Goal: Task Accomplishment & Management: Use online tool/utility

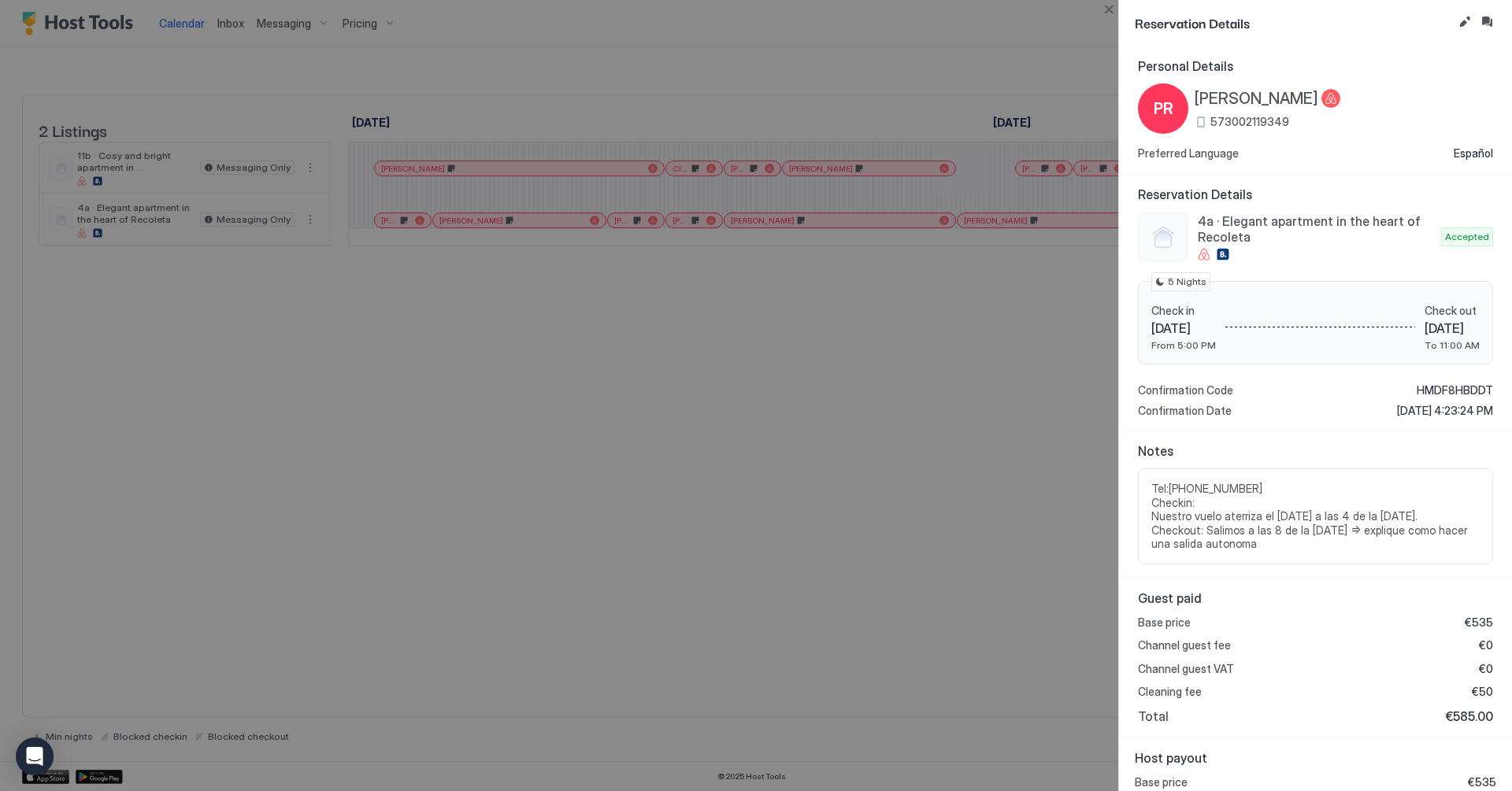
scroll to position [0, 621]
click at [1114, 9] on button "Close" at bounding box center [1109, 9] width 19 height 19
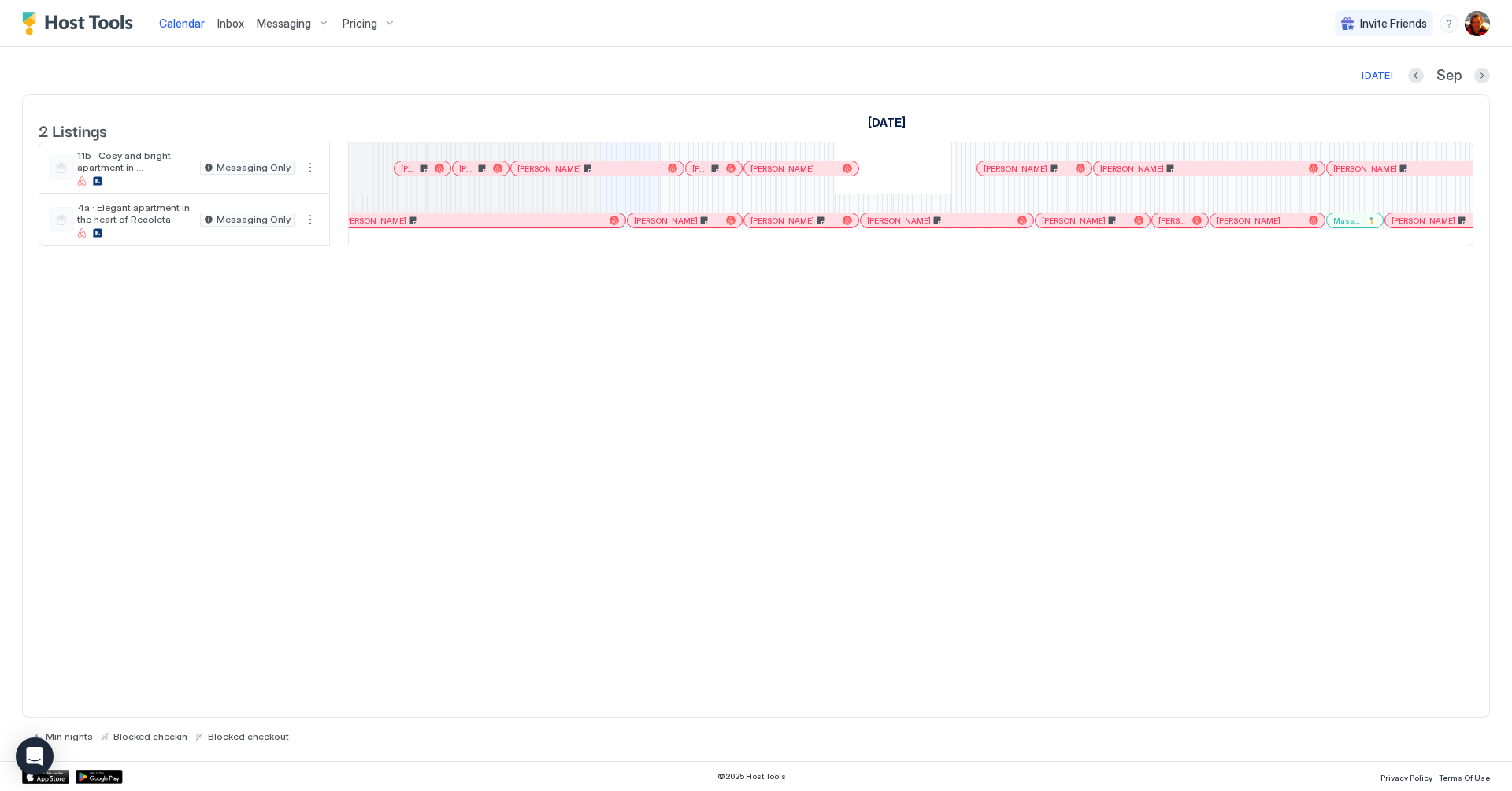
click at [826, 314] on div "2 Listings [DATE] [DATE] [DATE] 21 Thu 22 Fri 23 Sat 24 Sun 25 Mon 26 Tue 27 We…" at bounding box center [756, 406] width 1468 height 624
click at [747, 335] on div "2 Listings [DATE] [DATE] [DATE] 21 Thu 22 Fri 23 Sat 24 Sun 25 Mon 26 Tue 27 We…" at bounding box center [756, 406] width 1468 height 624
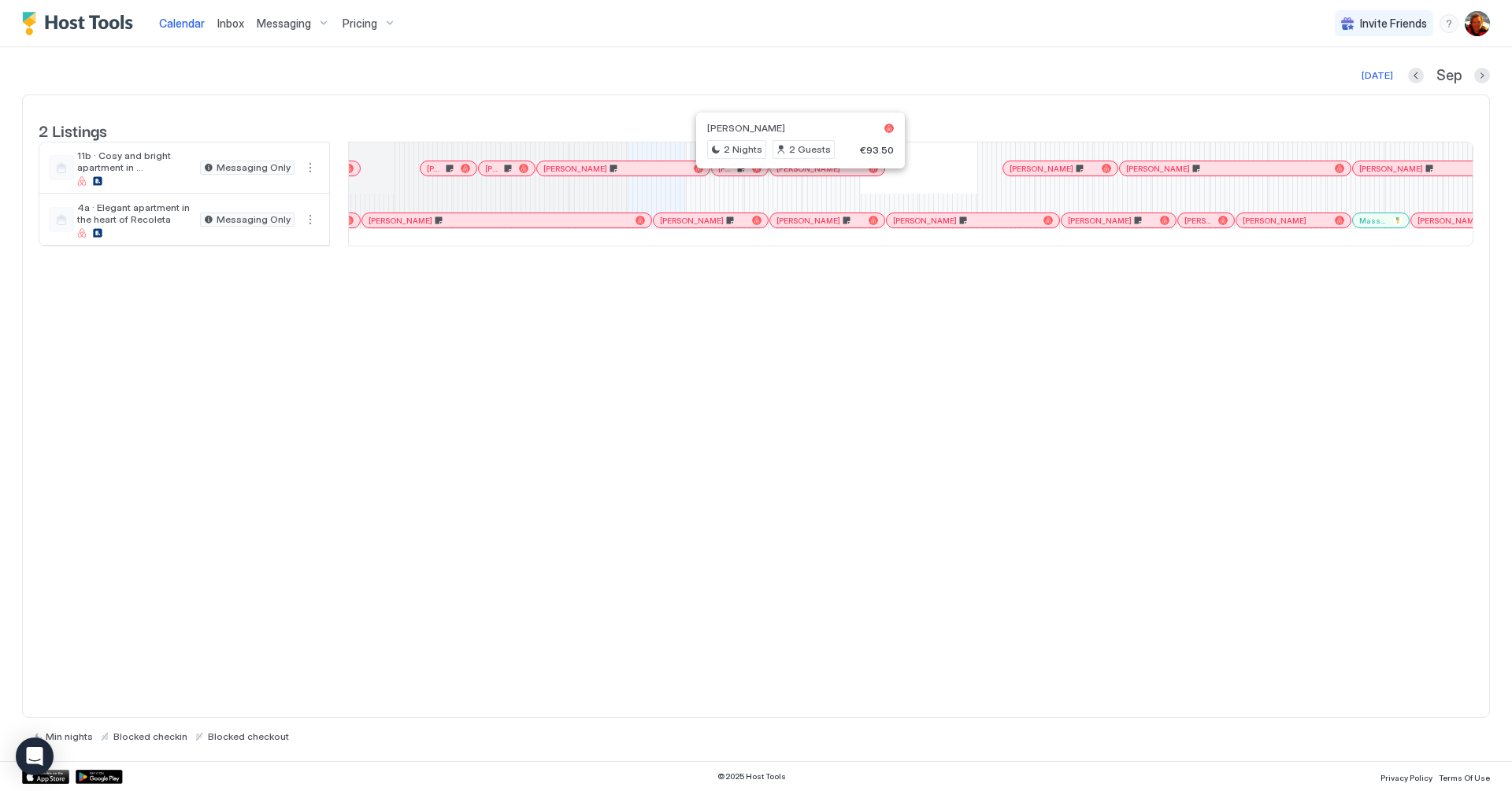
scroll to position [0, 595]
click at [833, 176] on div "[PERSON_NAME]" at bounding box center [827, 168] width 114 height 14
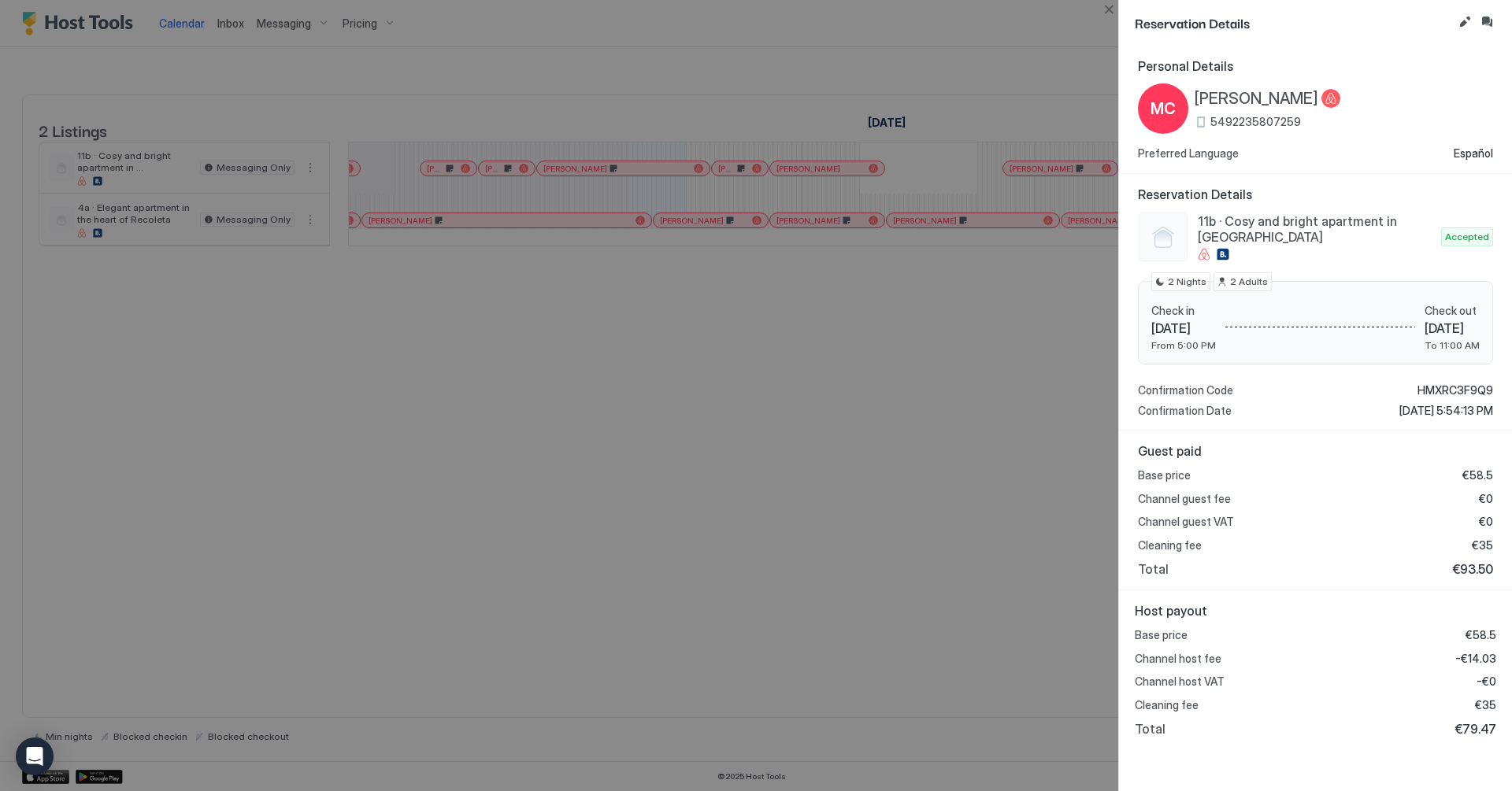
click at [1466, 31] on div at bounding box center [1475, 22] width 41 height 21
click at [1464, 28] on button "Edit reservation" at bounding box center [1464, 22] width 19 height 19
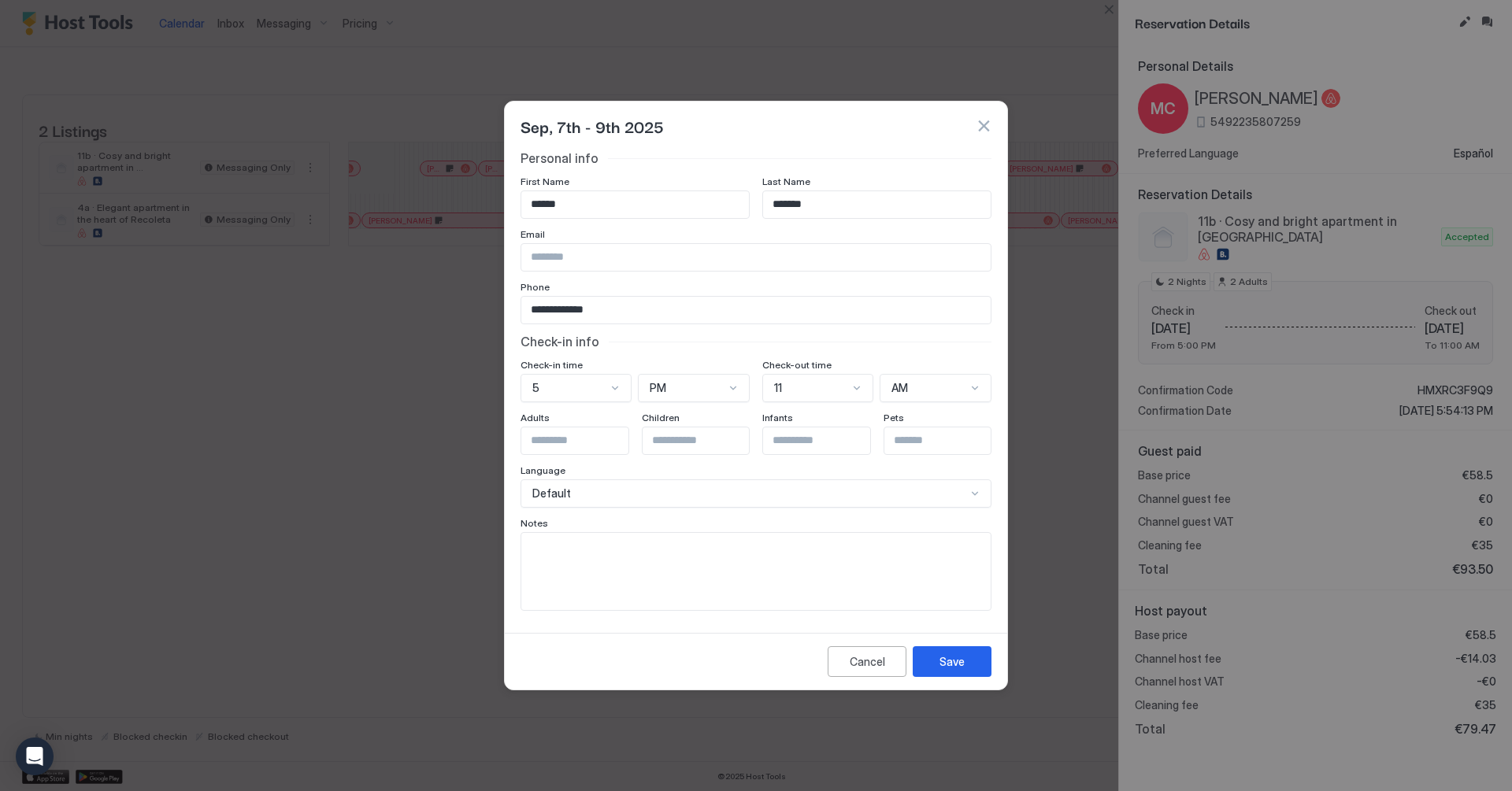
click at [674, 568] on textarea "Input Field" at bounding box center [756, 571] width 469 height 77
type textarea "**********"
click at [973, 664] on button "Save" at bounding box center [951, 661] width 79 height 31
